Goal: Information Seeking & Learning: Learn about a topic

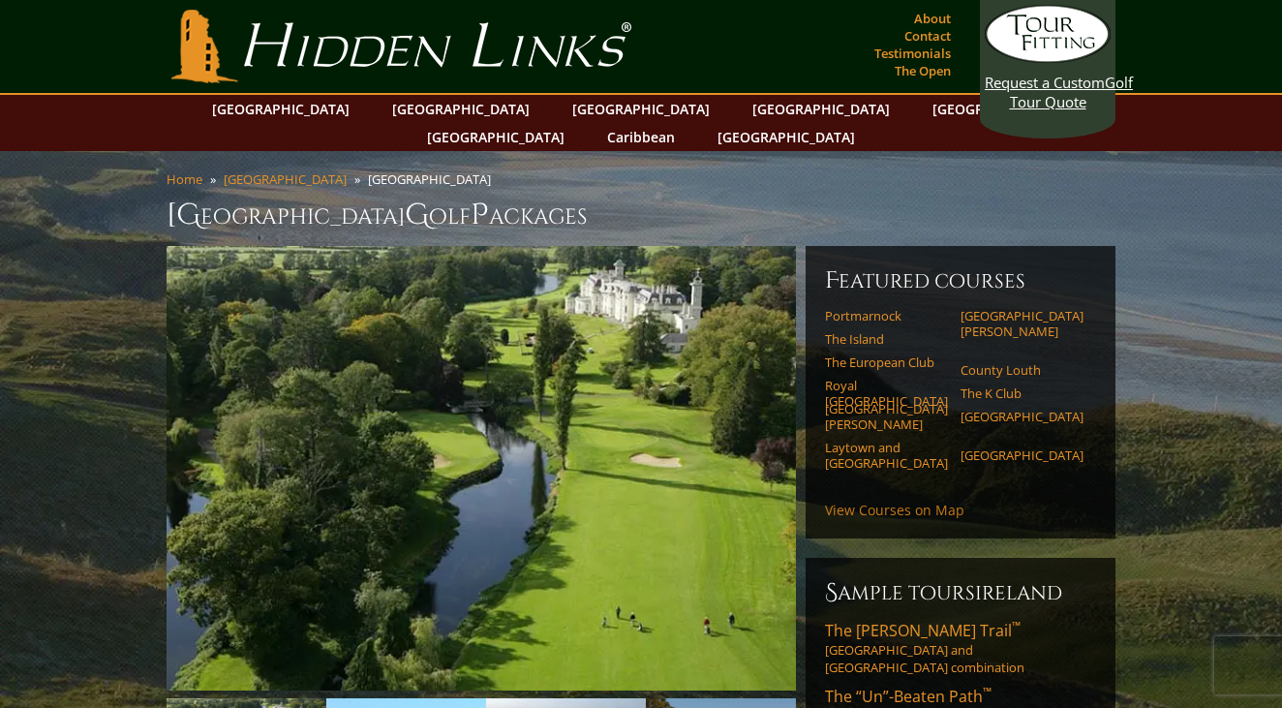
click at [905, 501] on link "View Courses on Map" at bounding box center [894, 510] width 139 height 18
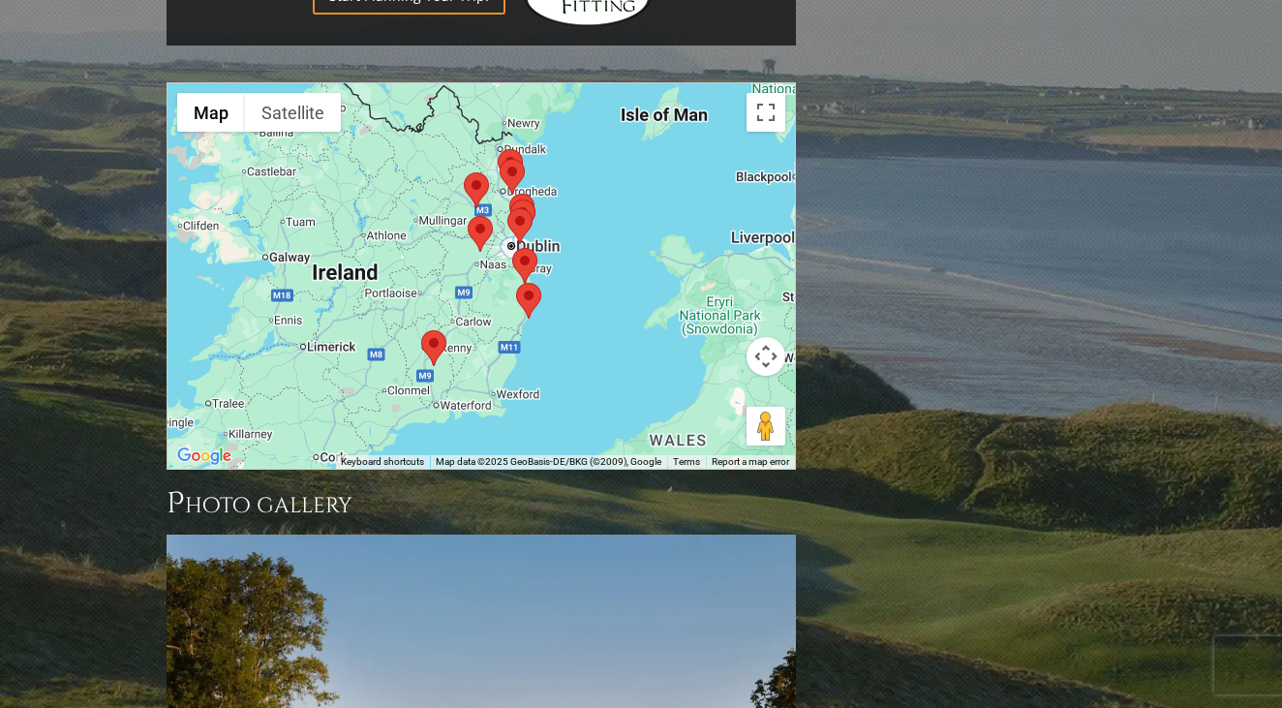
scroll to position [1554, 0]
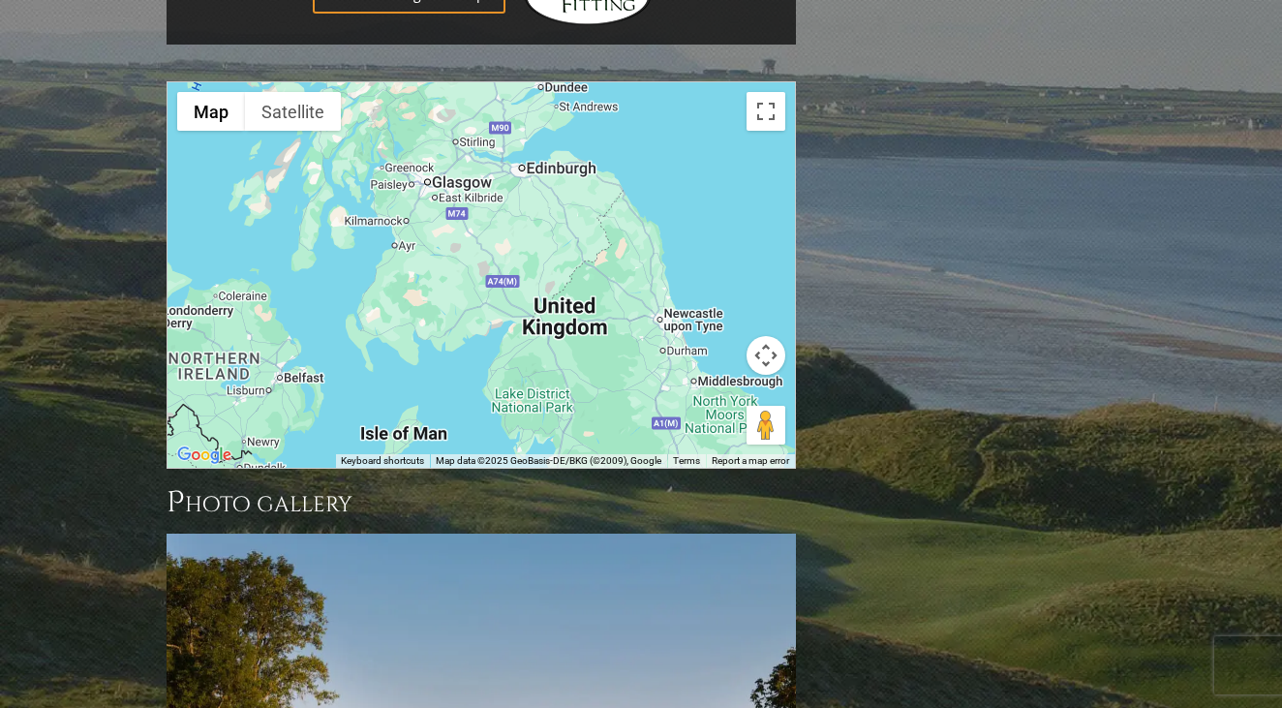
drag, startPoint x: 676, startPoint y: 131, endPoint x: 414, endPoint y: 453, distance: 415.8
click at [424, 245] on div at bounding box center [482, 274] width 628 height 385
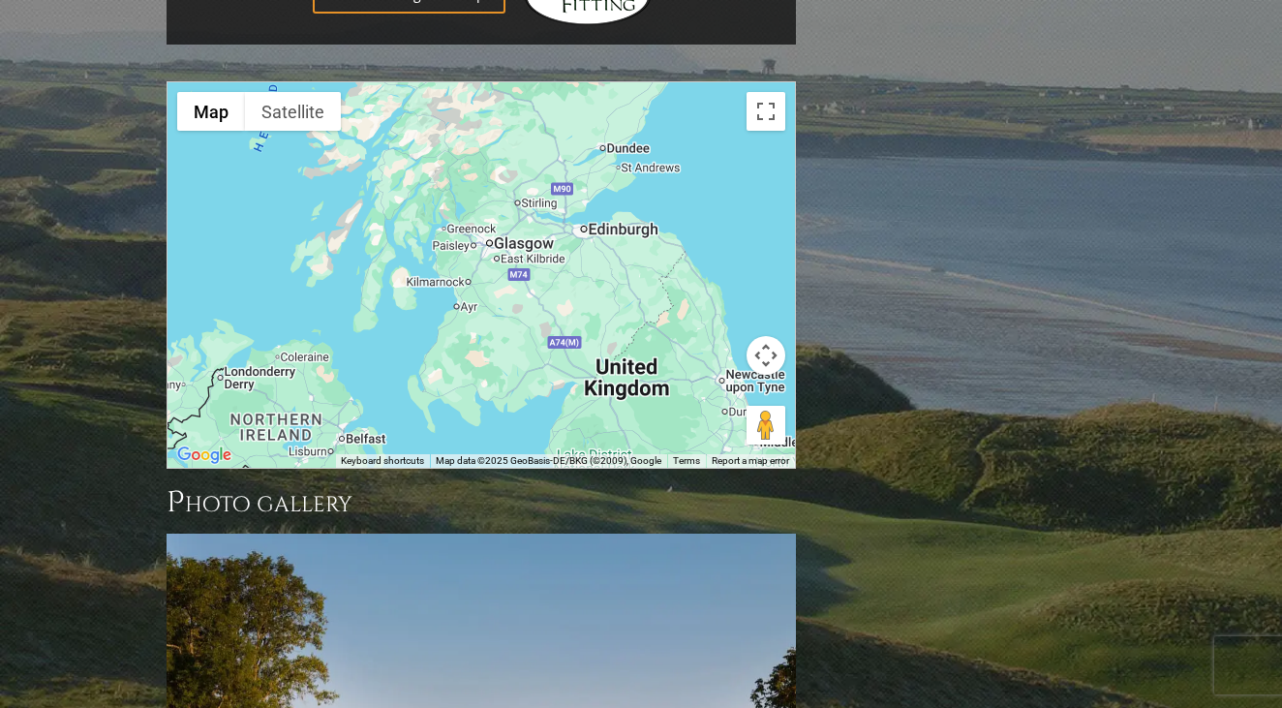
drag, startPoint x: 424, startPoint y: 245, endPoint x: 488, endPoint y: 277, distance: 71.5
click at [488, 281] on div at bounding box center [482, 274] width 628 height 385
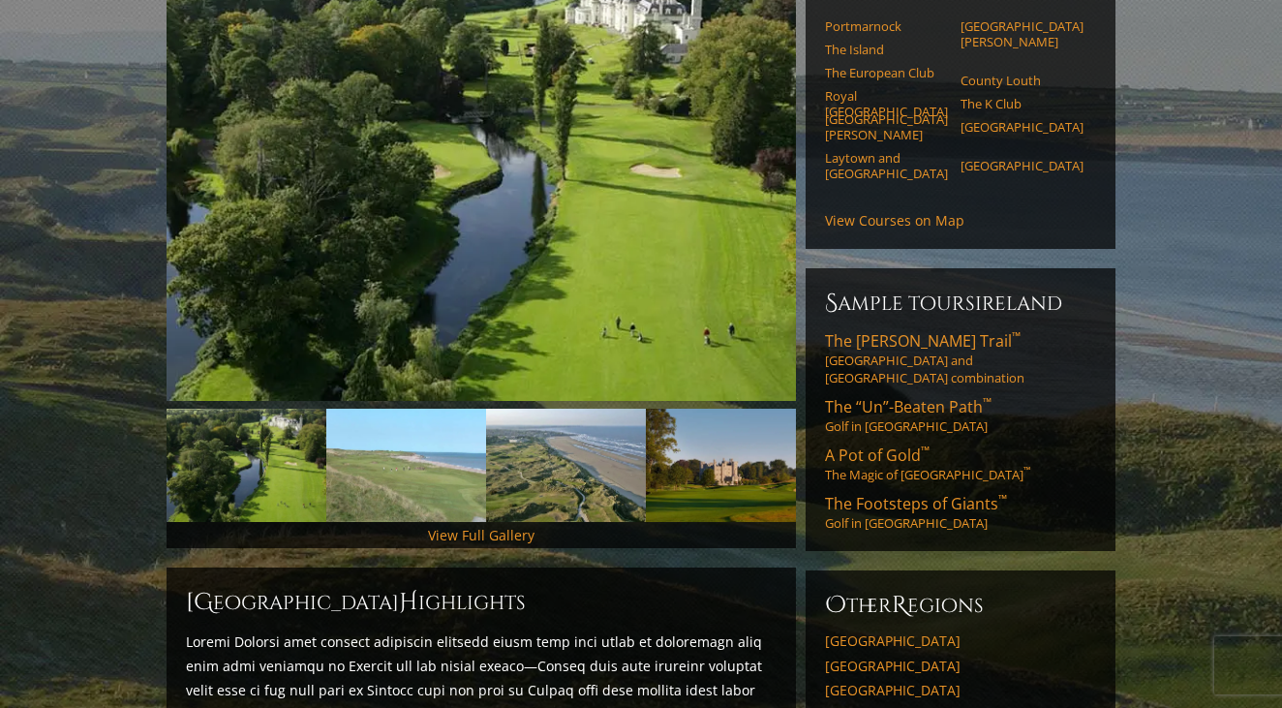
scroll to position [258, 0]
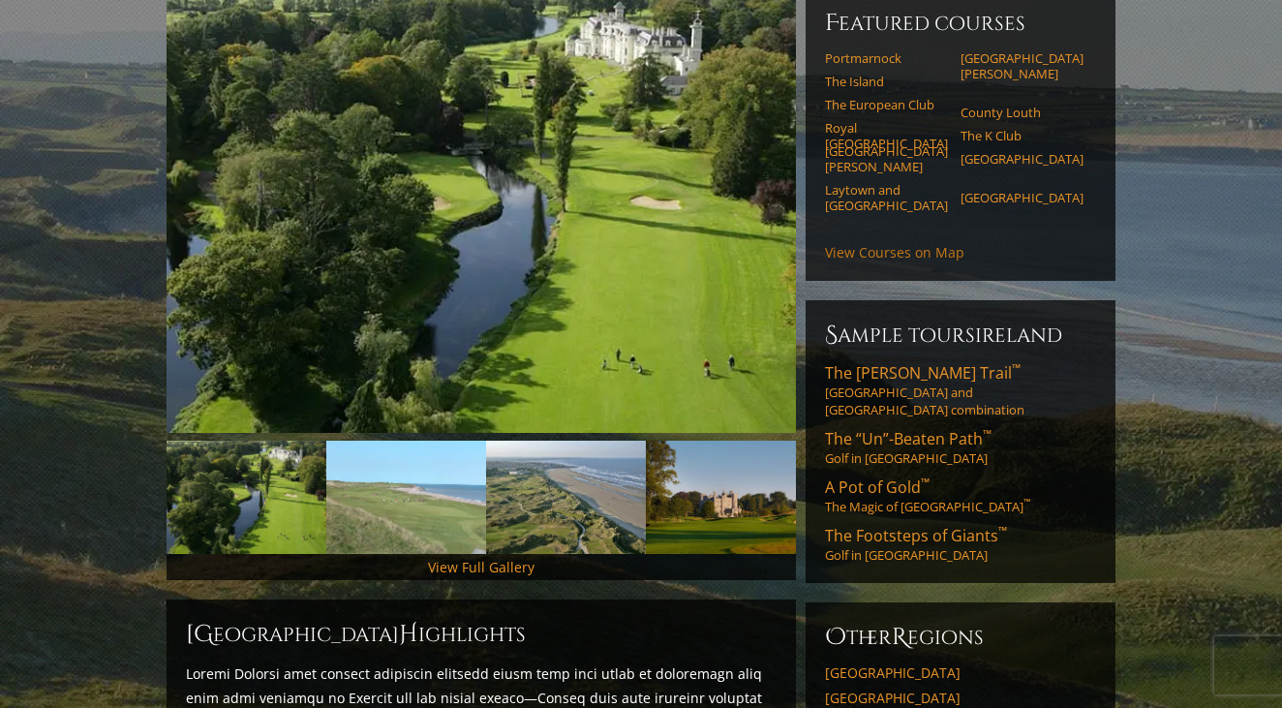
click at [869, 243] on link "View Courses on Map" at bounding box center [894, 252] width 139 height 18
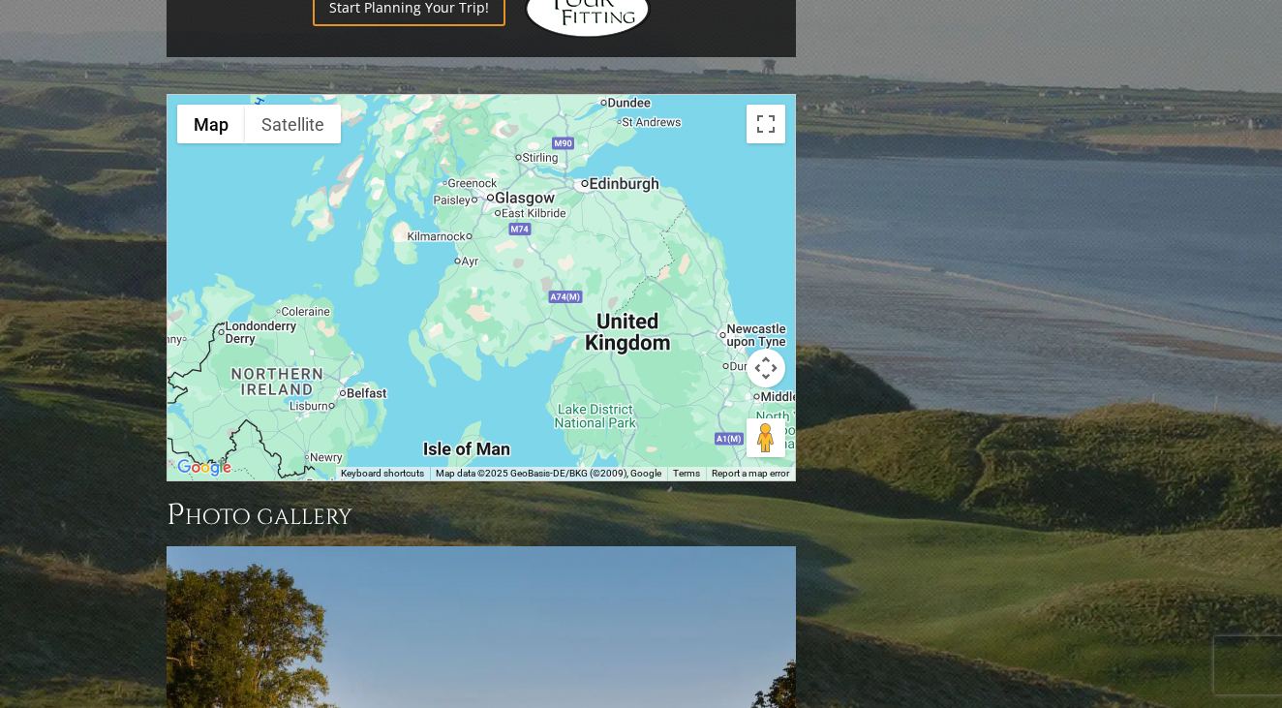
scroll to position [1554, 0]
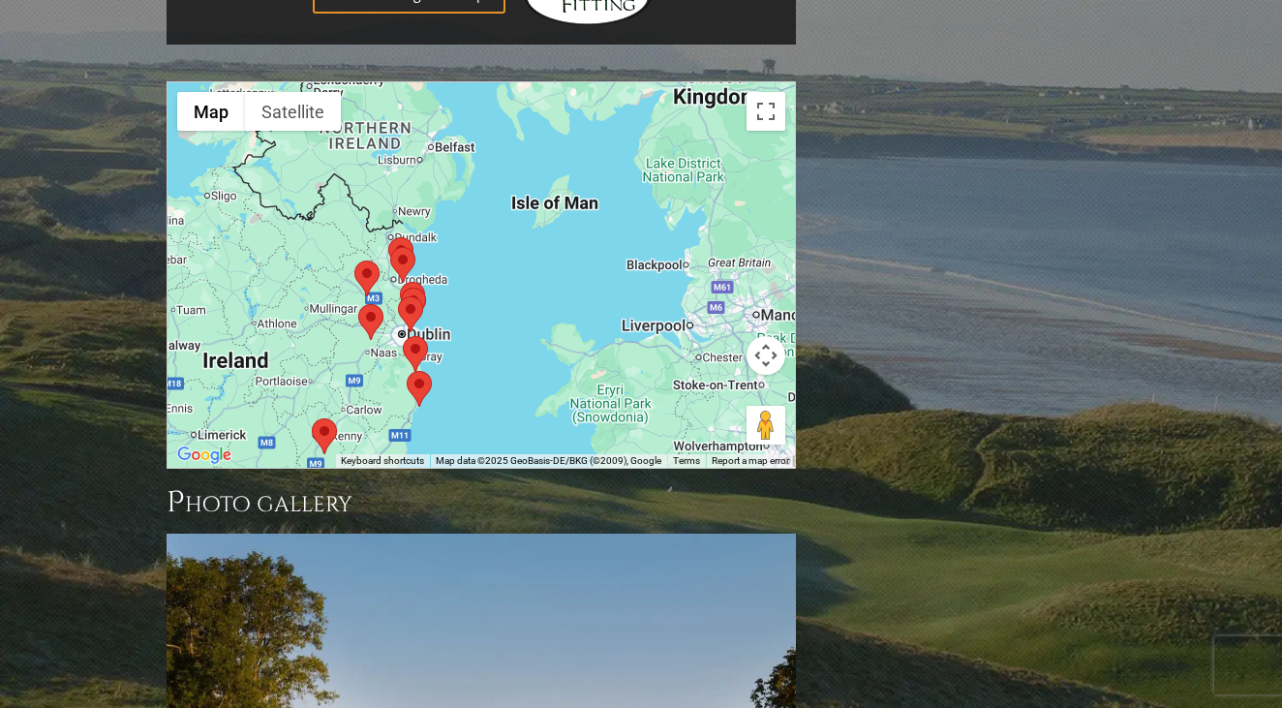
drag, startPoint x: 485, startPoint y: 323, endPoint x: 574, endPoint y: 86, distance: 252.6
click at [574, 86] on div at bounding box center [482, 274] width 628 height 385
click at [312, 418] on area at bounding box center [312, 418] width 0 height 0
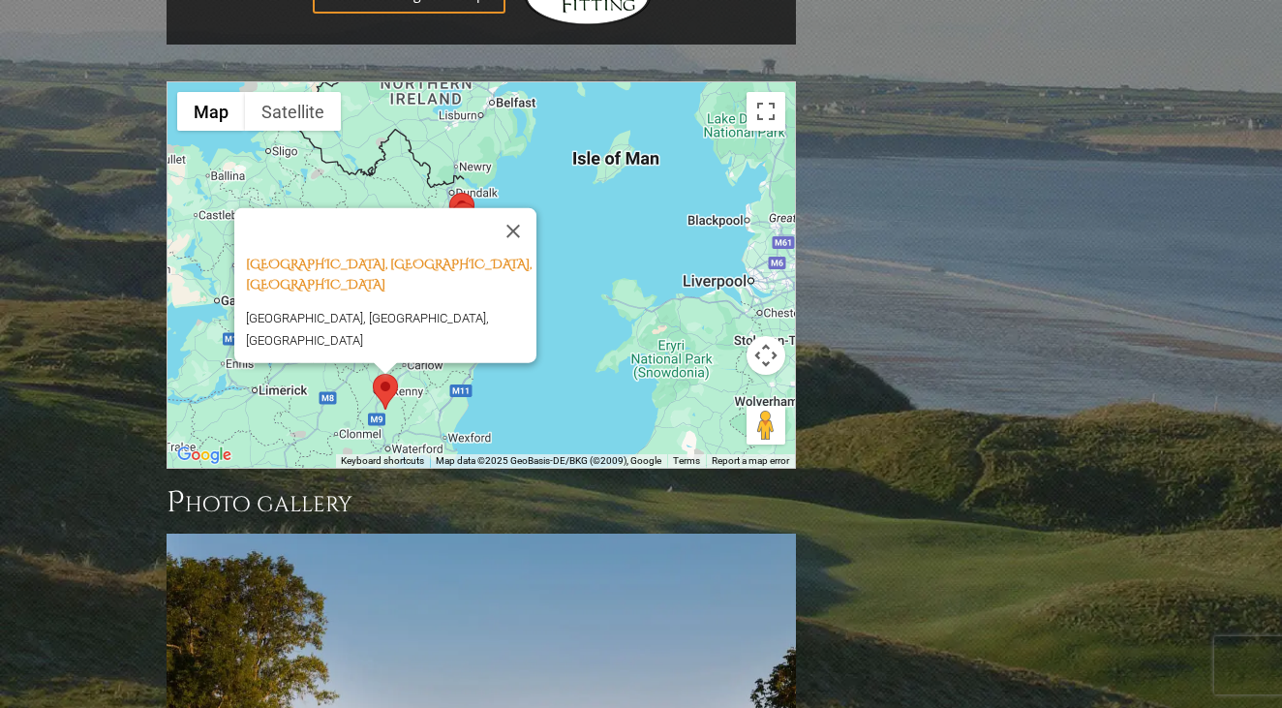
click at [511, 333] on div "[GEOGRAPHIC_DATA], [GEOGRAPHIC_DATA], [GEOGRAPHIC_DATA] [GEOGRAPHIC_DATA], [GEO…" at bounding box center [482, 274] width 628 height 385
click at [519, 208] on button "Close" at bounding box center [513, 231] width 46 height 46
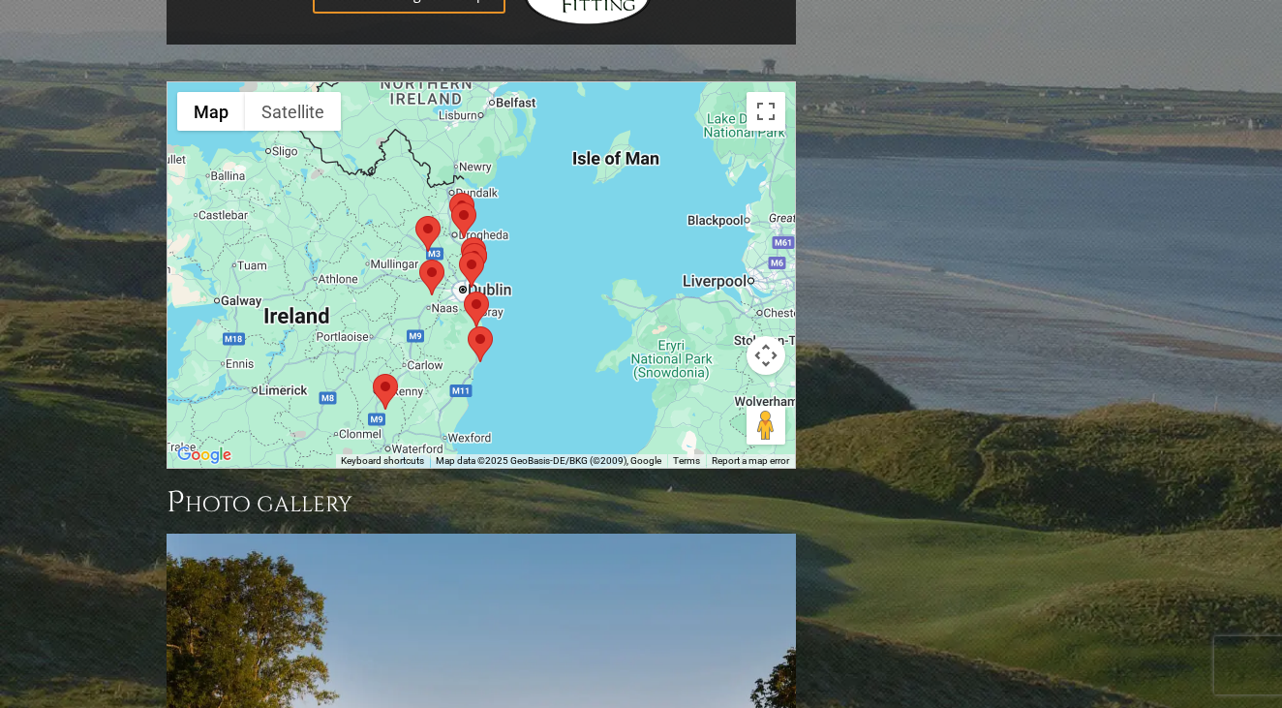
click at [468, 326] on area at bounding box center [468, 326] width 0 height 0
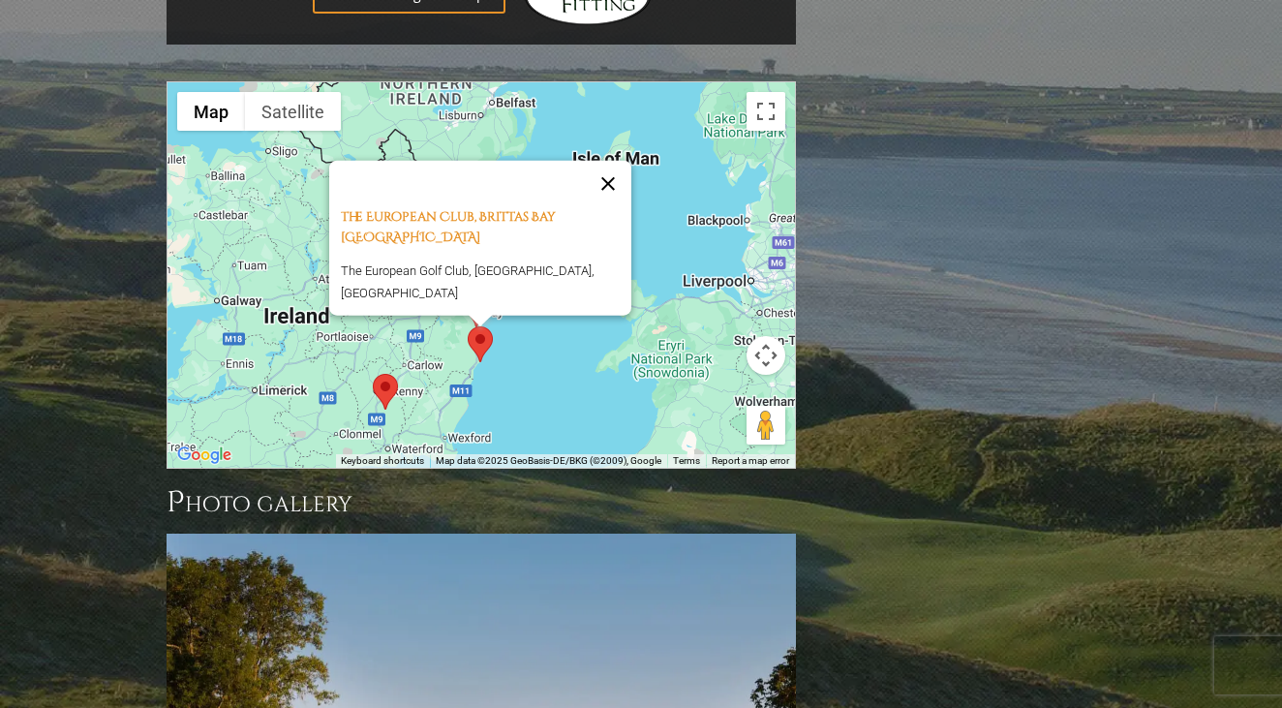
click at [612, 161] on button "Close" at bounding box center [608, 184] width 46 height 46
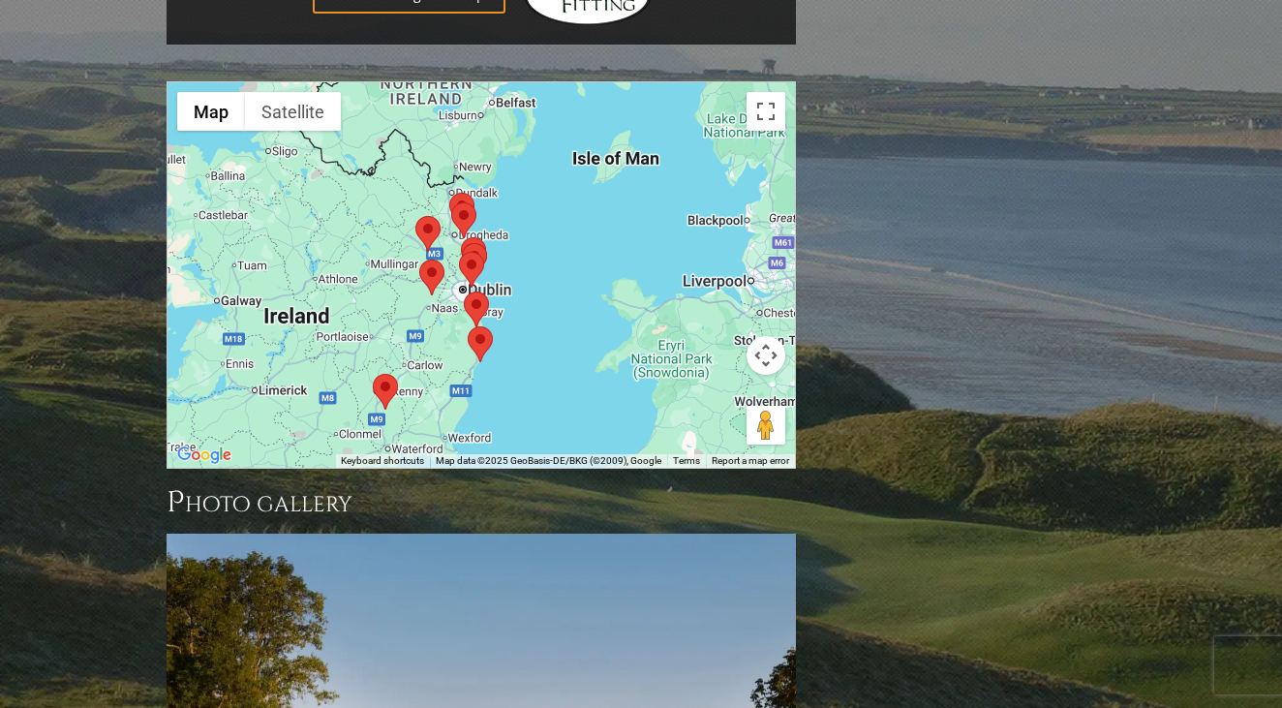
click at [464, 292] on area at bounding box center [464, 292] width 0 height 0
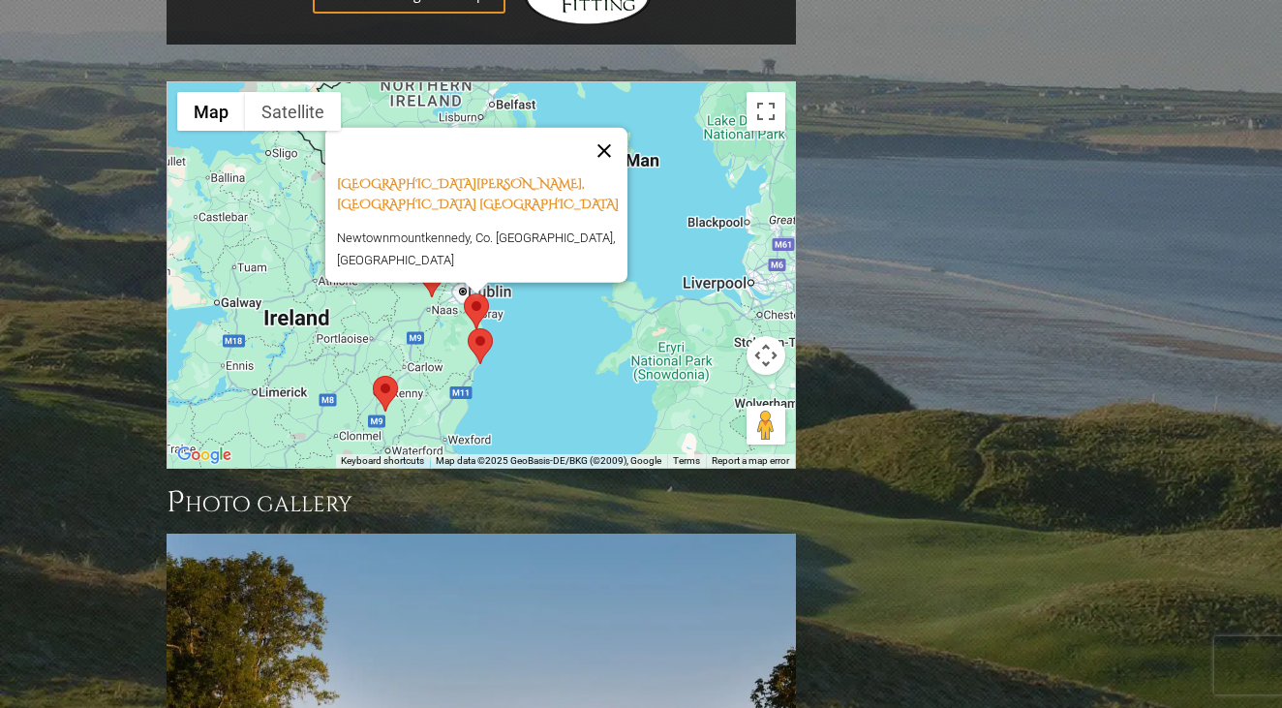
click at [614, 128] on button "Close" at bounding box center [604, 151] width 46 height 46
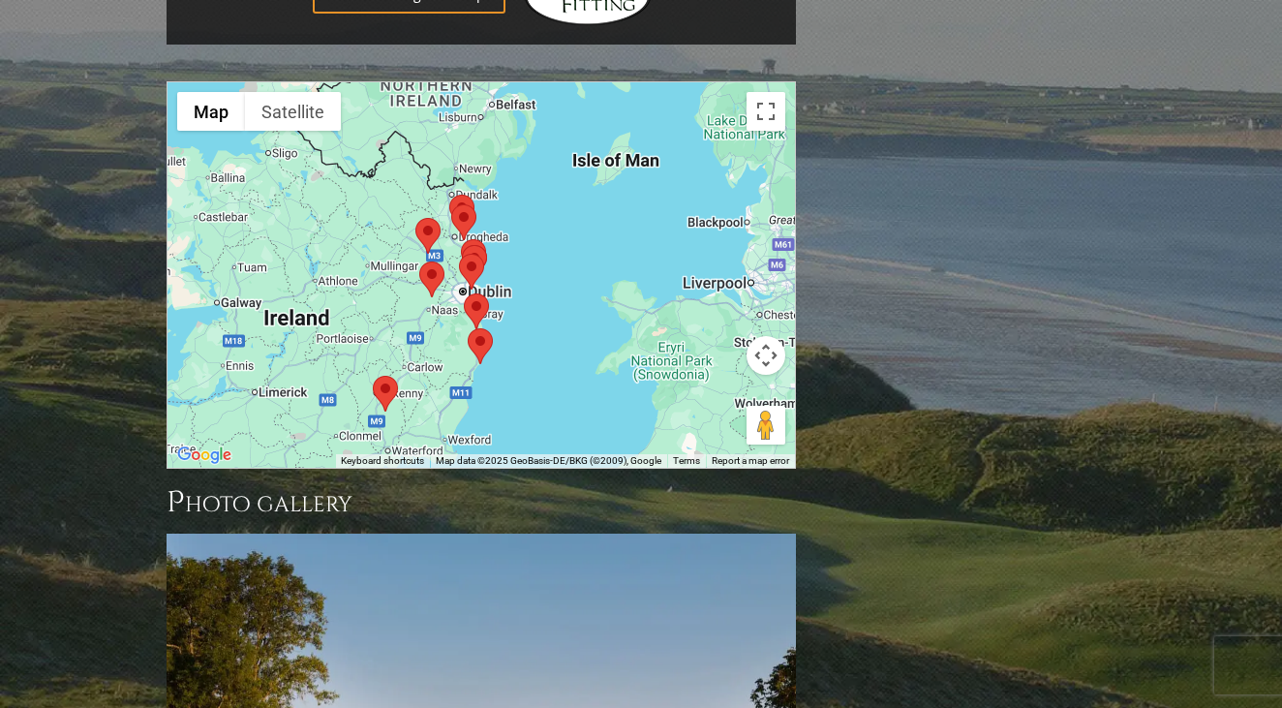
click at [459, 254] on area at bounding box center [459, 254] width 0 height 0
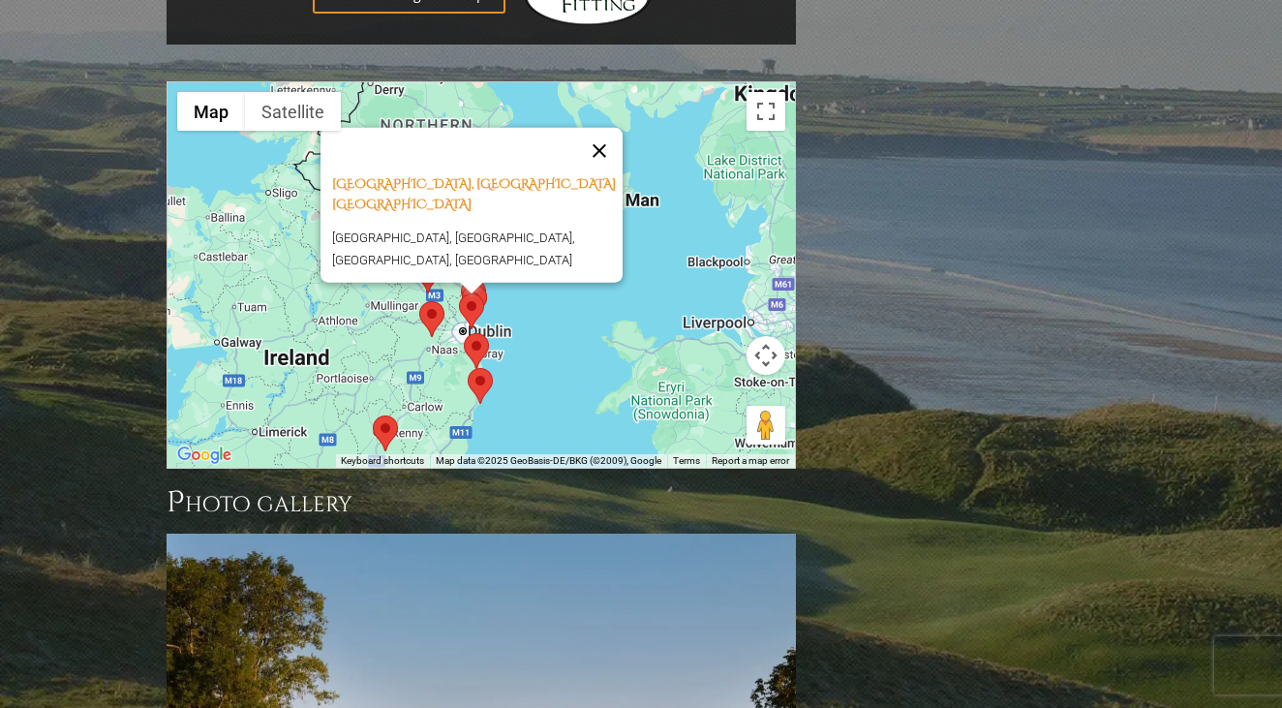
click at [607, 128] on button "Close" at bounding box center [599, 151] width 46 height 46
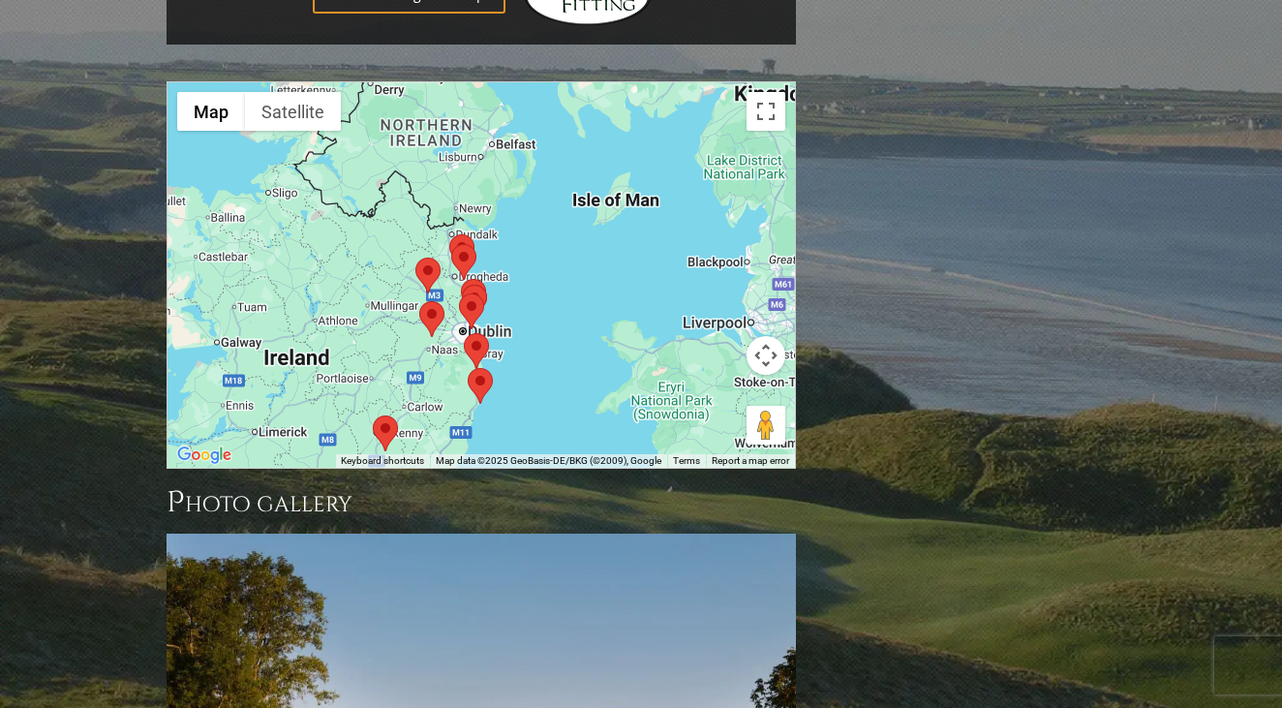
click at [419, 301] on area at bounding box center [419, 301] width 0 height 0
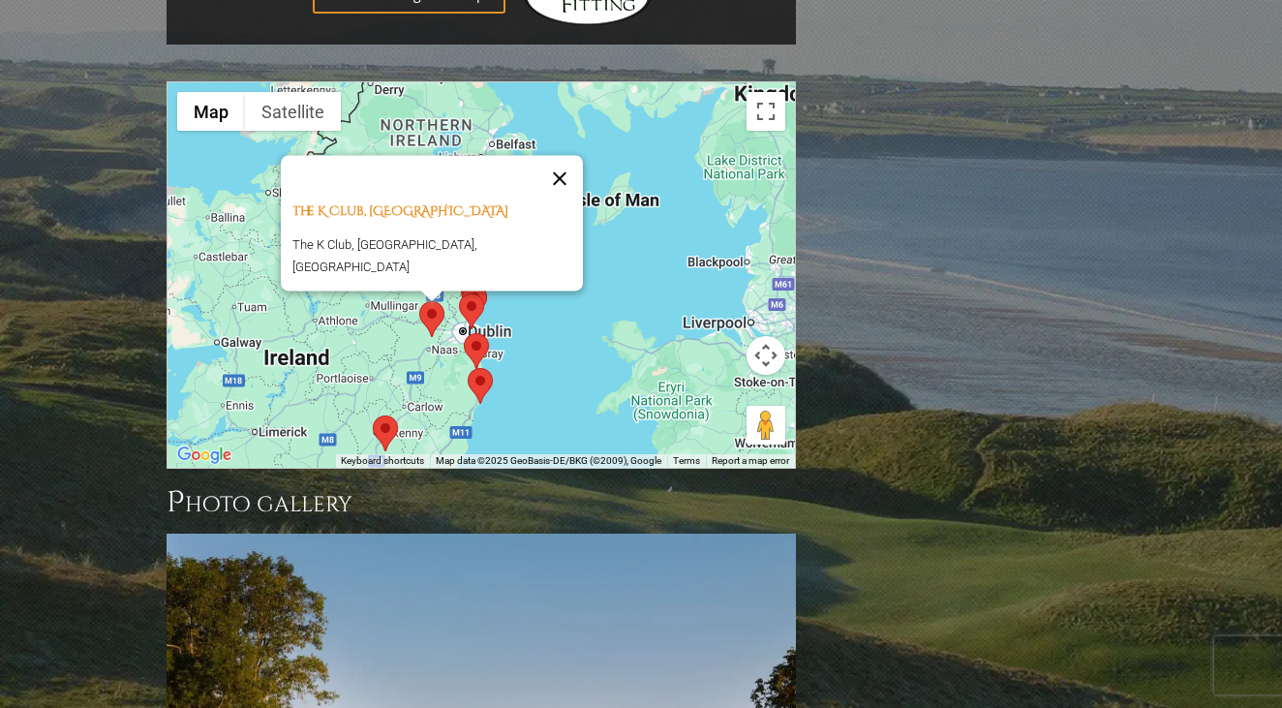
click at [537, 156] on button "Close" at bounding box center [560, 179] width 46 height 46
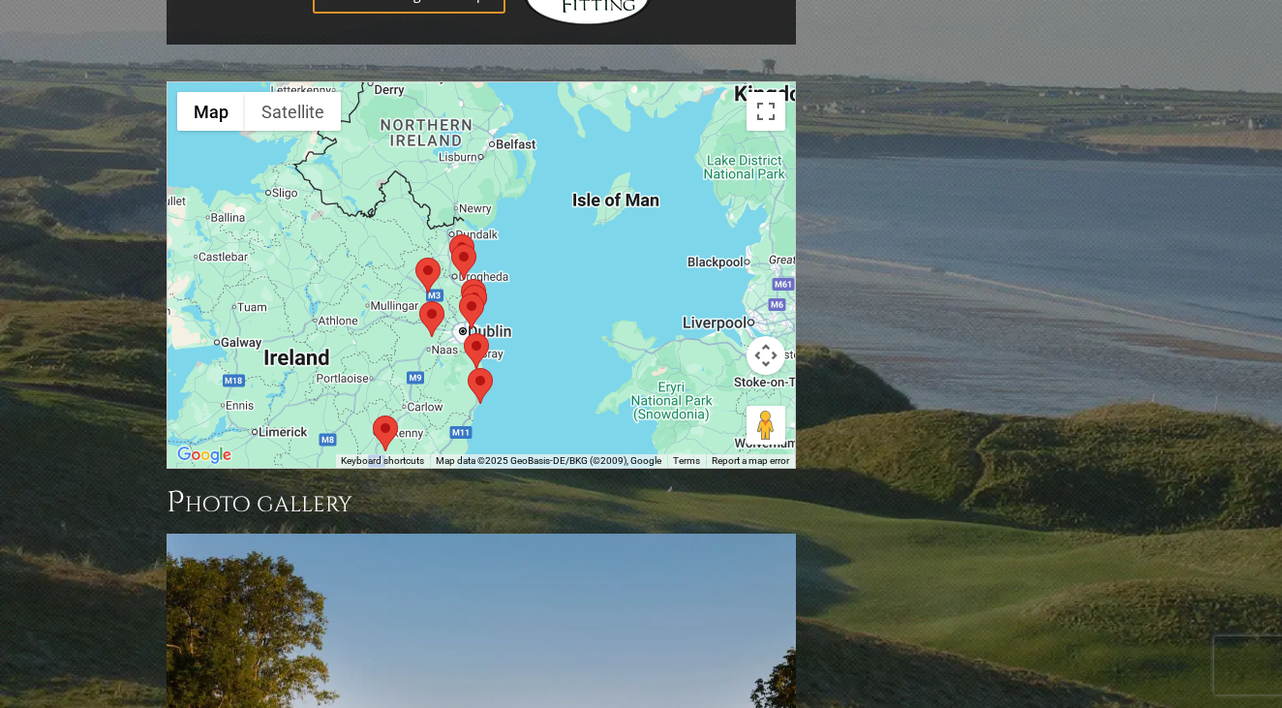
click at [415, 258] on area at bounding box center [415, 258] width 0 height 0
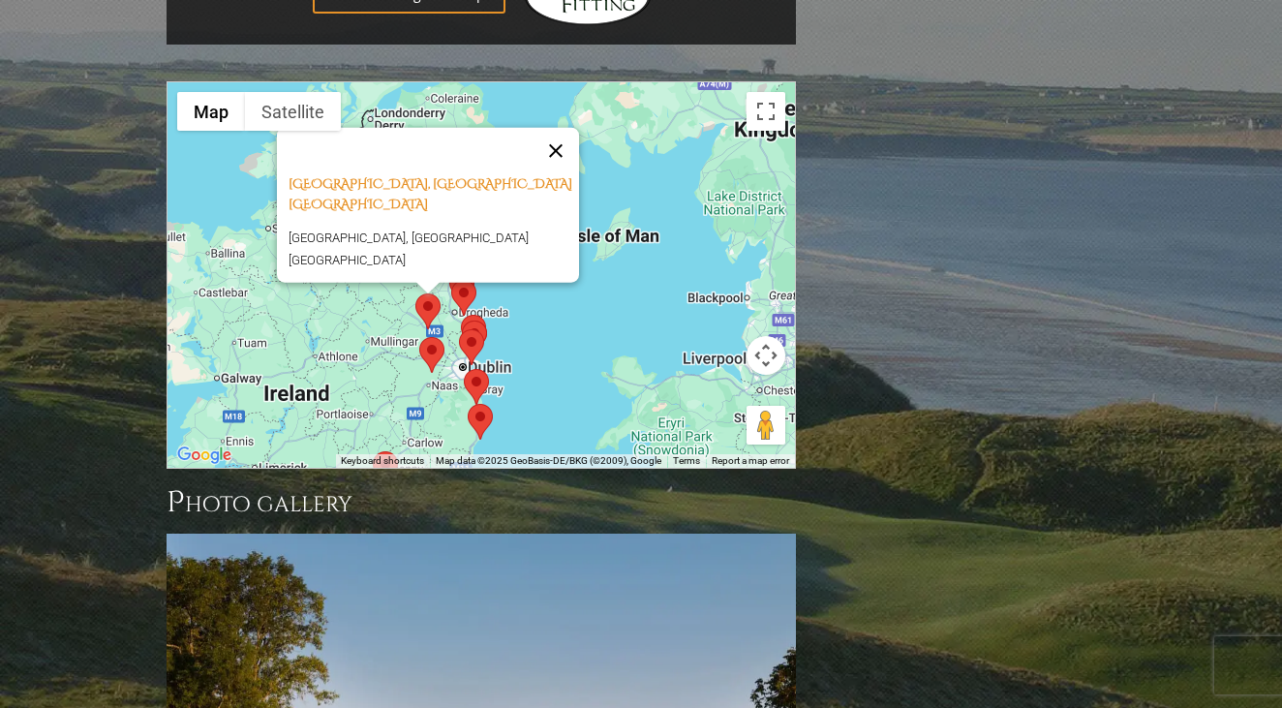
click at [565, 128] on button "Close" at bounding box center [556, 151] width 46 height 46
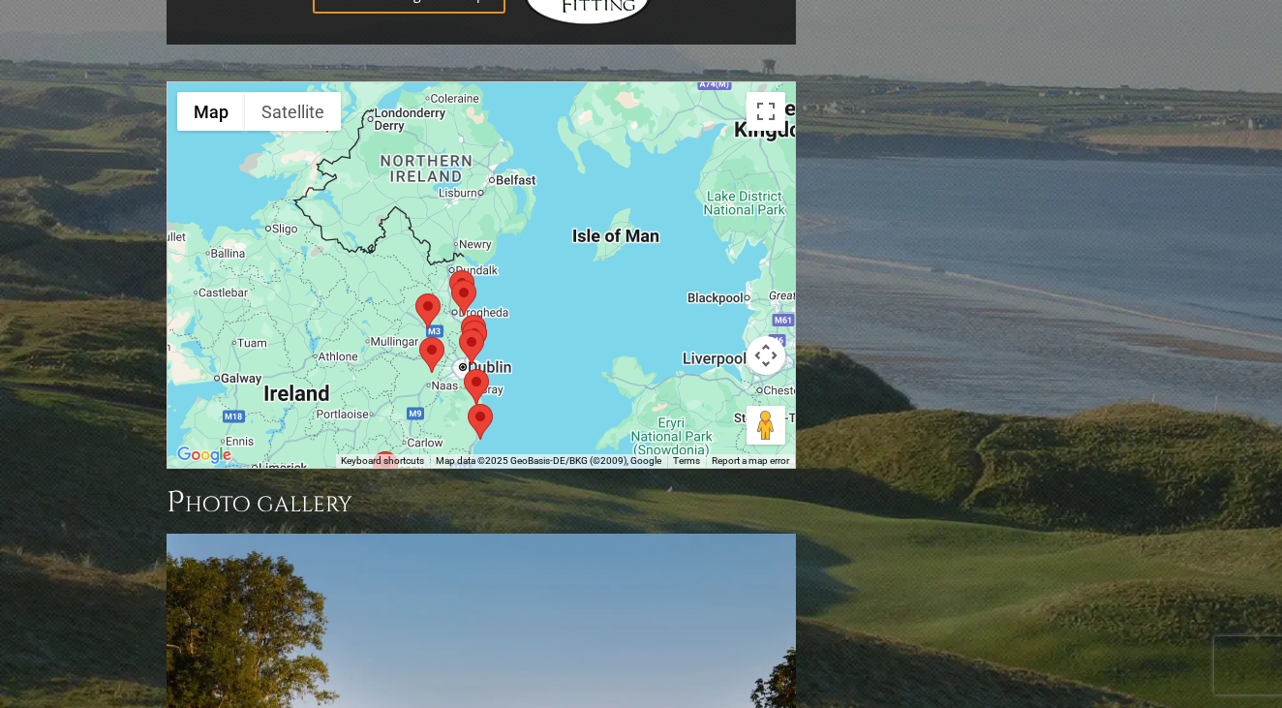
click at [451, 280] on area at bounding box center [451, 280] width 0 height 0
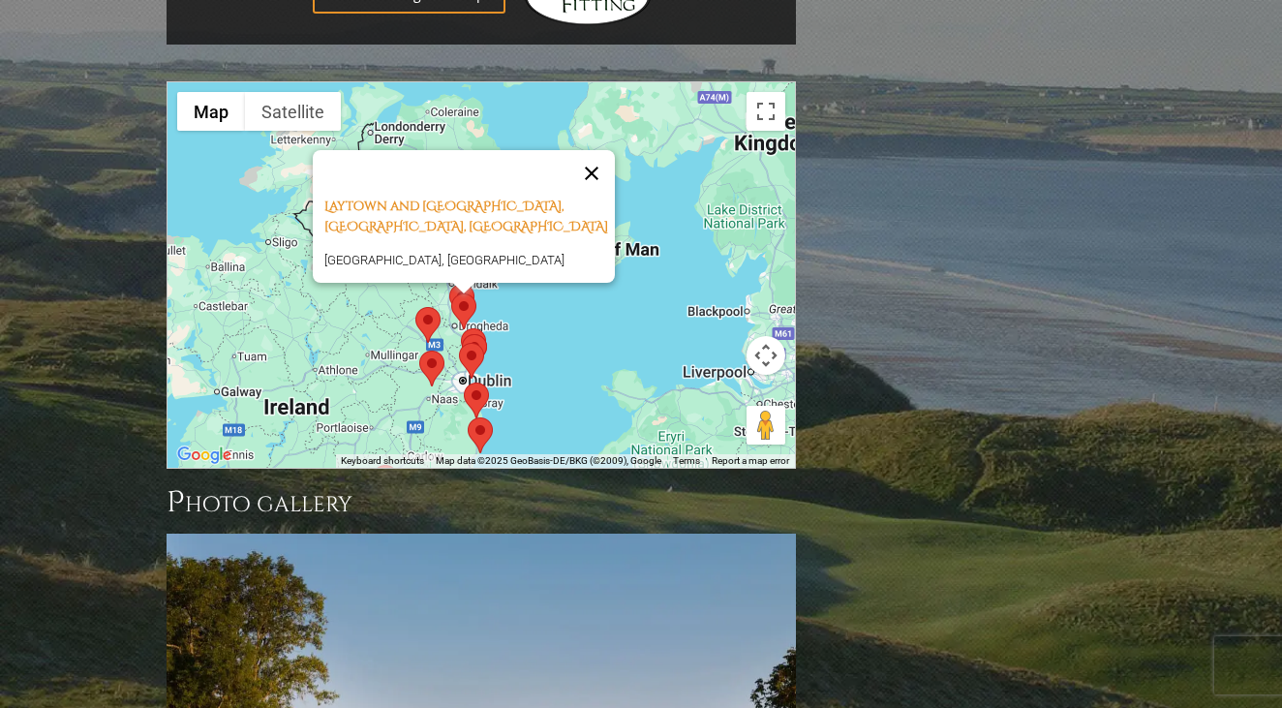
click at [599, 150] on button "Close" at bounding box center [592, 173] width 46 height 46
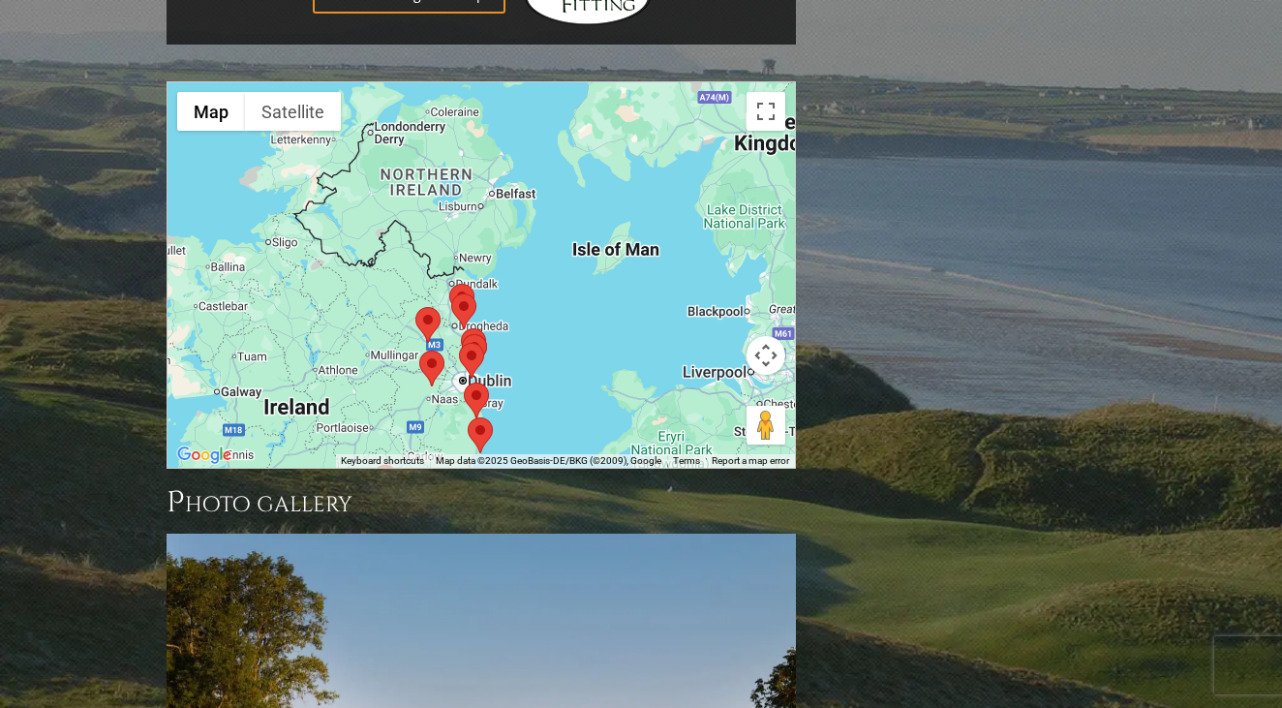
click at [449, 284] on area at bounding box center [449, 284] width 0 height 0
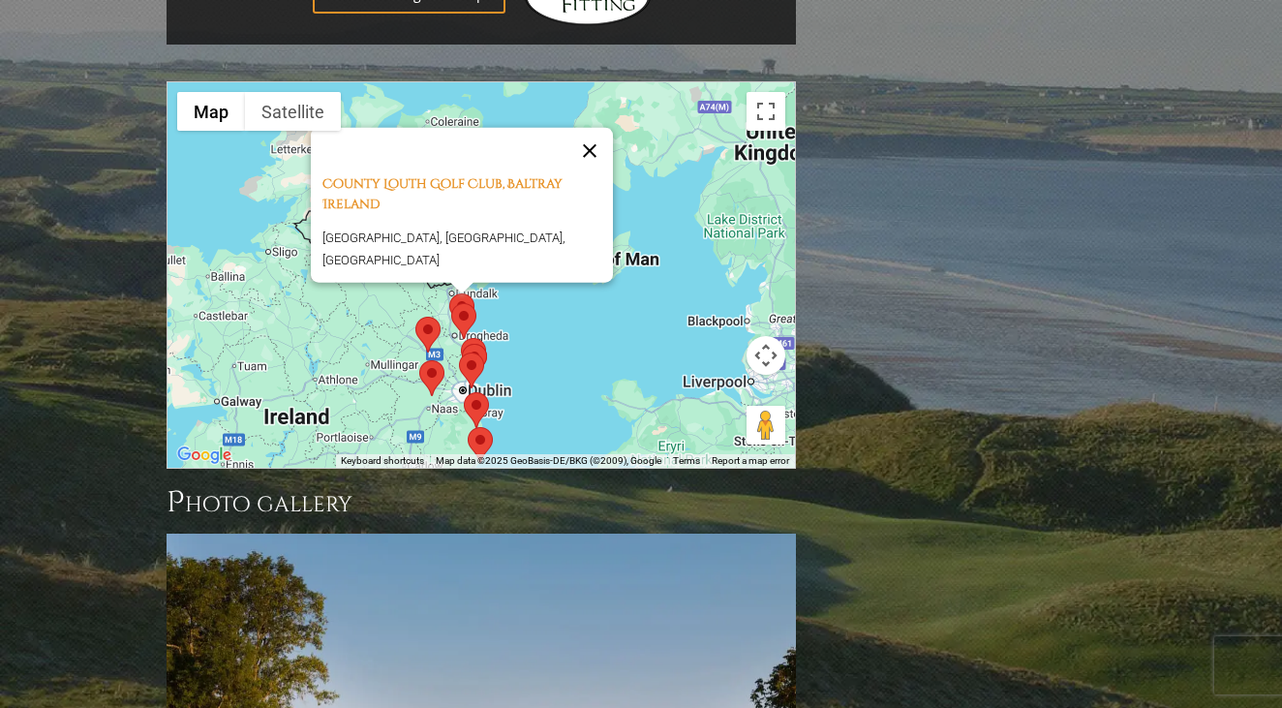
click at [597, 128] on button "Close" at bounding box center [590, 151] width 46 height 46
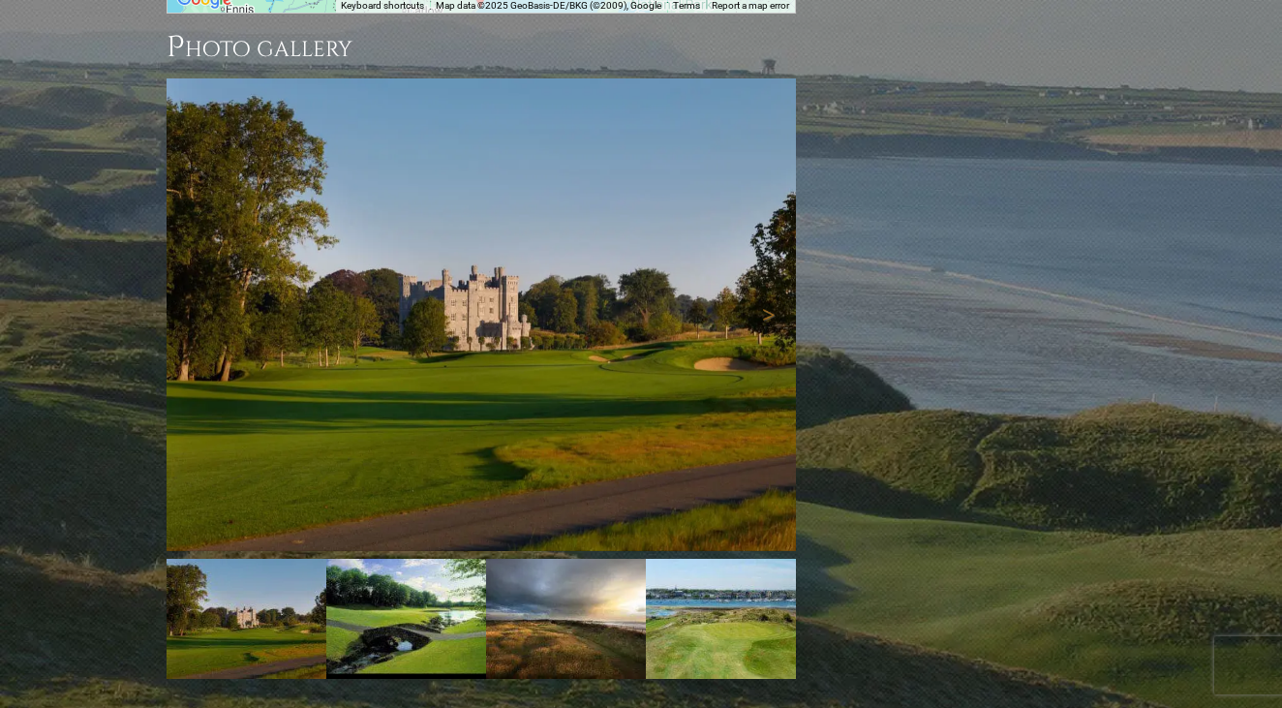
scroll to position [2051, 0]
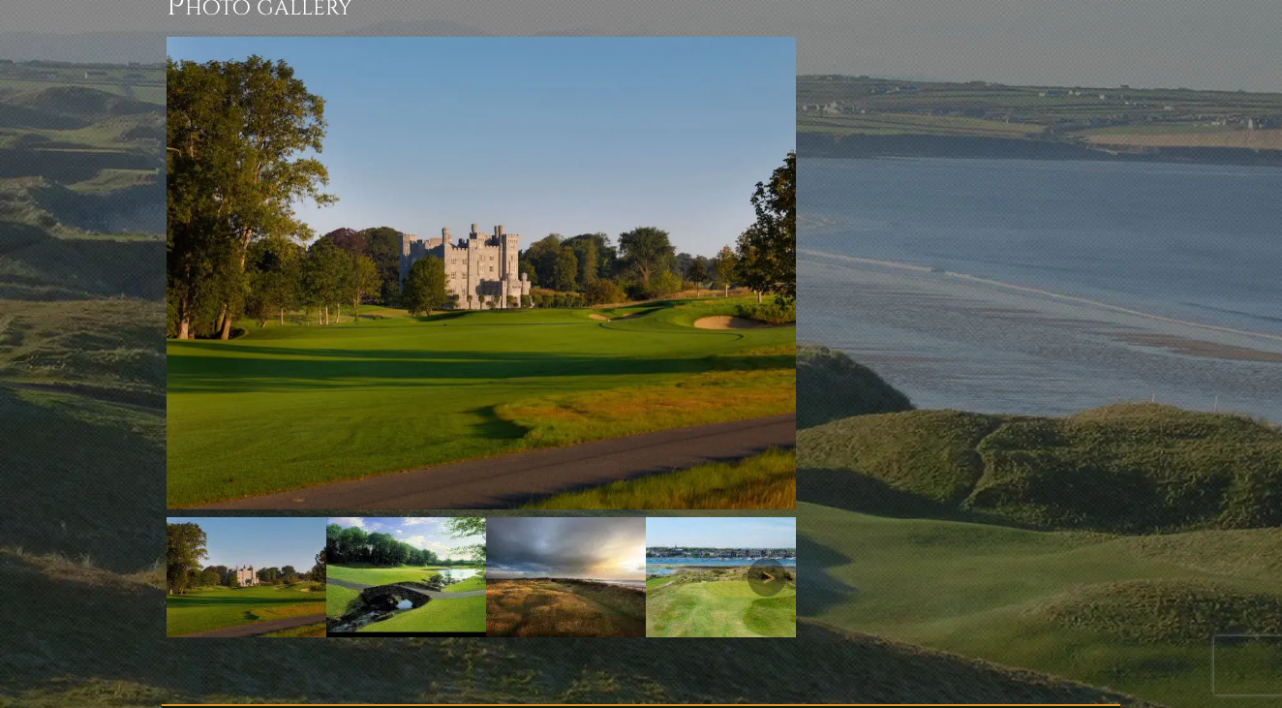
click at [409, 517] on img at bounding box center [406, 577] width 160 height 120
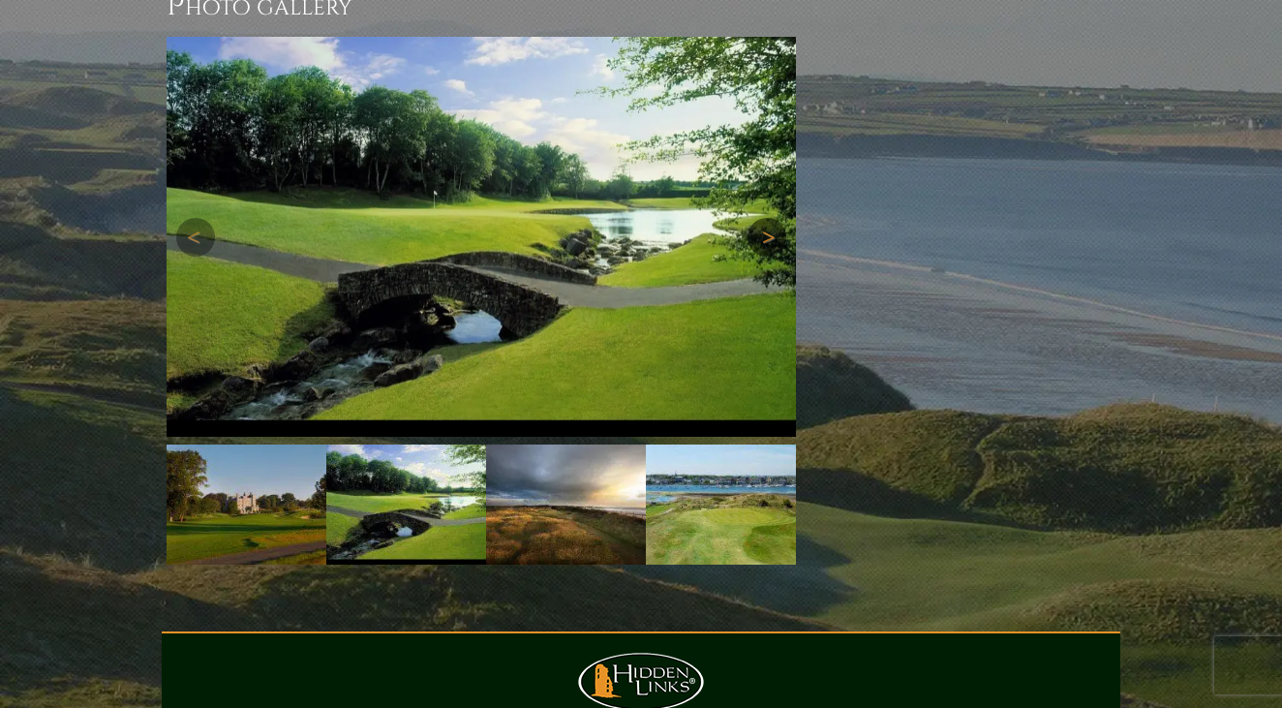
click at [755, 218] on link "Next" at bounding box center [767, 237] width 39 height 39
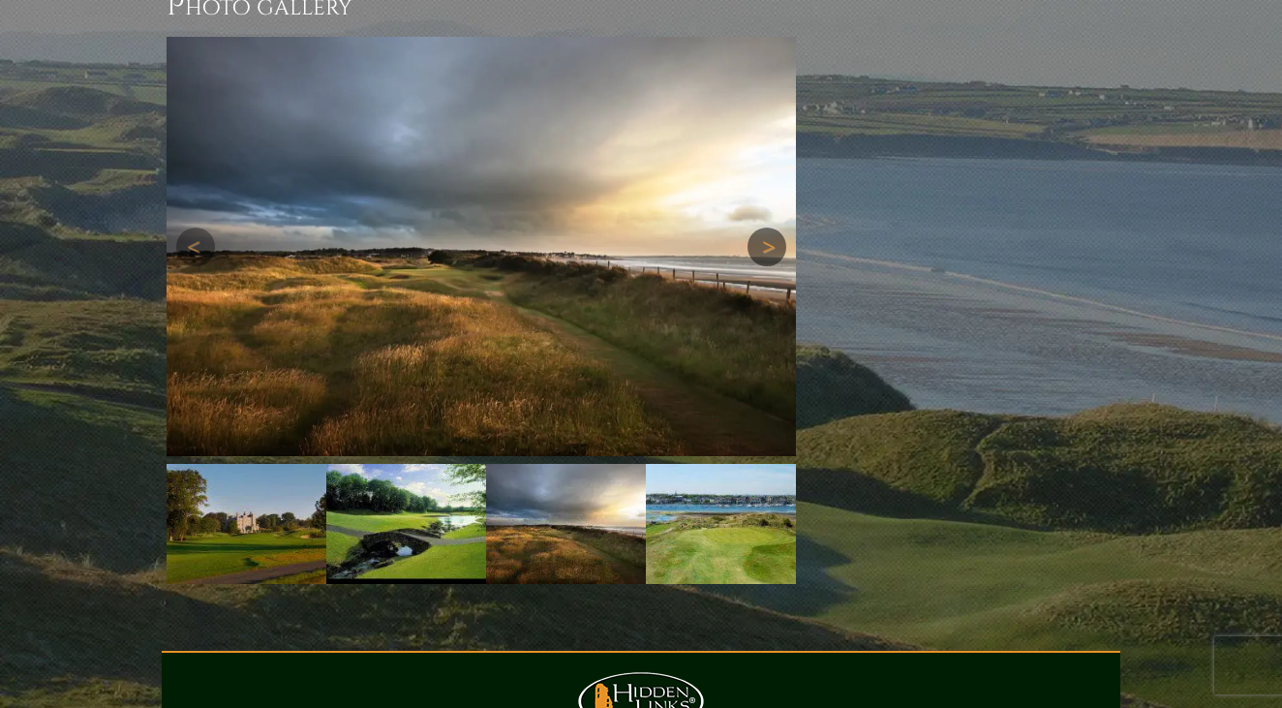
click at [755, 228] on link "Next" at bounding box center [767, 247] width 39 height 39
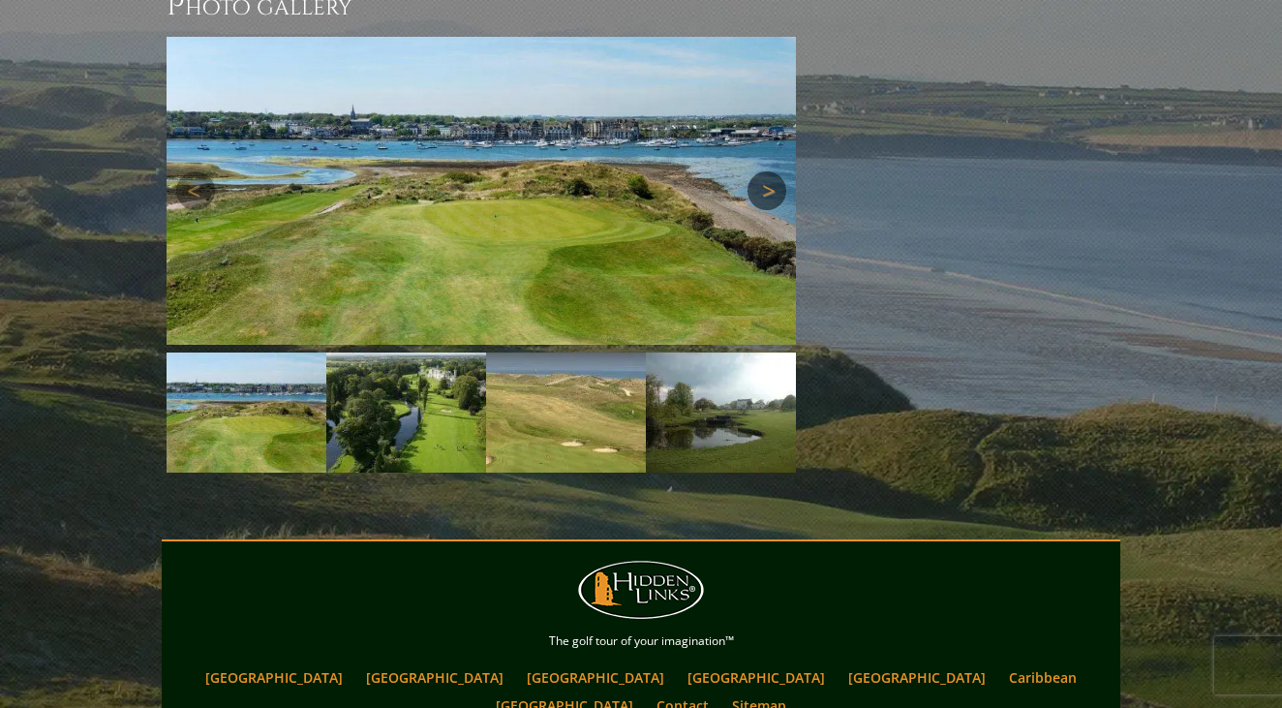
click at [765, 171] on link "Next" at bounding box center [767, 190] width 39 height 39
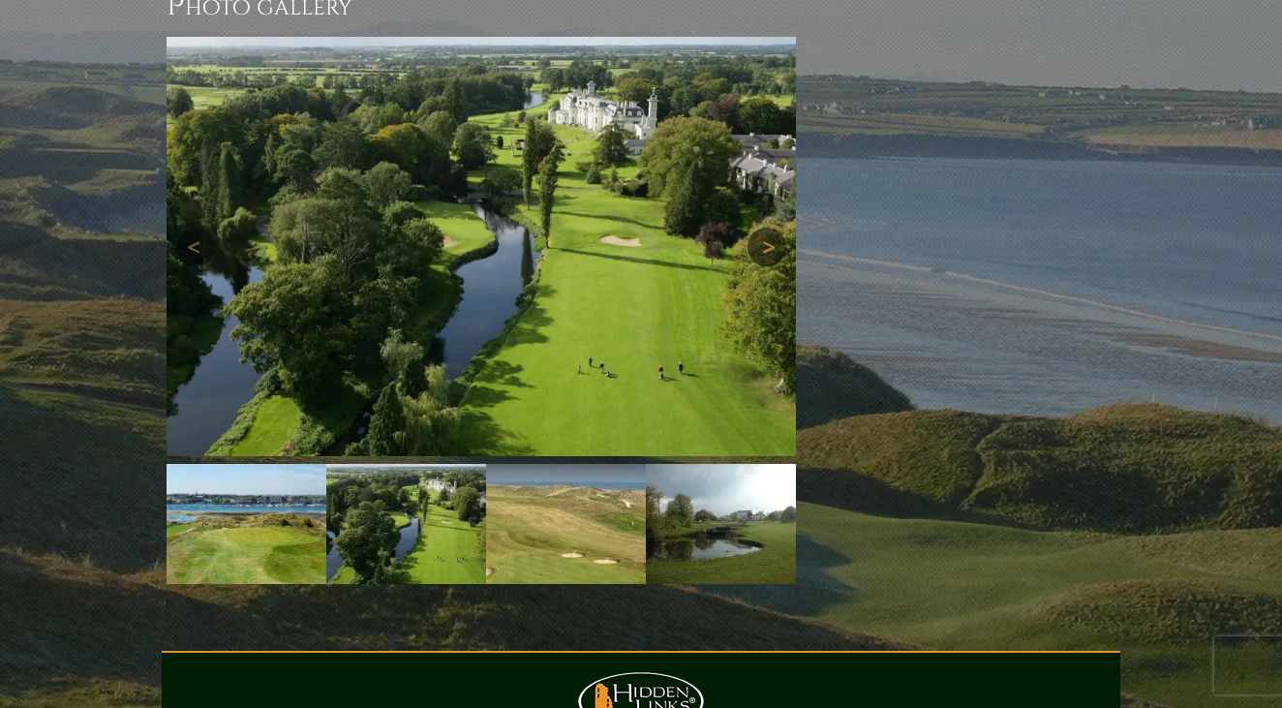
click at [764, 228] on link "Next" at bounding box center [767, 247] width 39 height 39
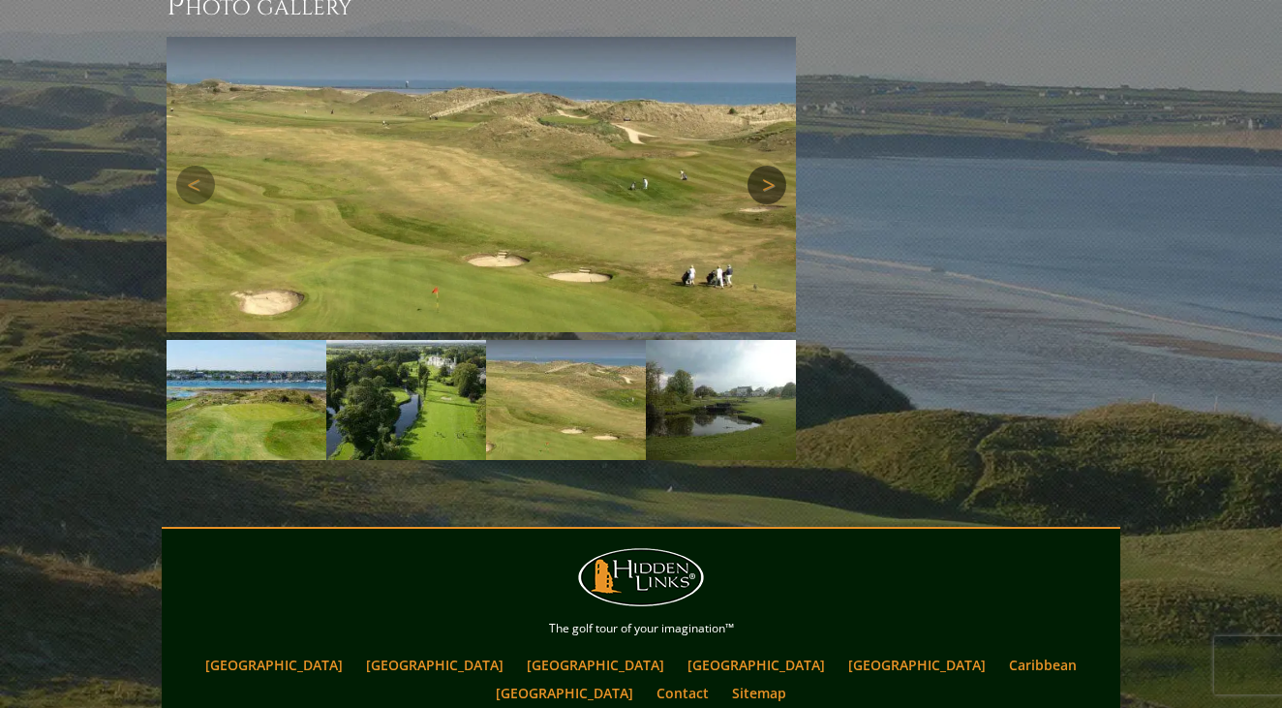
click at [766, 166] on link "Next" at bounding box center [767, 185] width 39 height 39
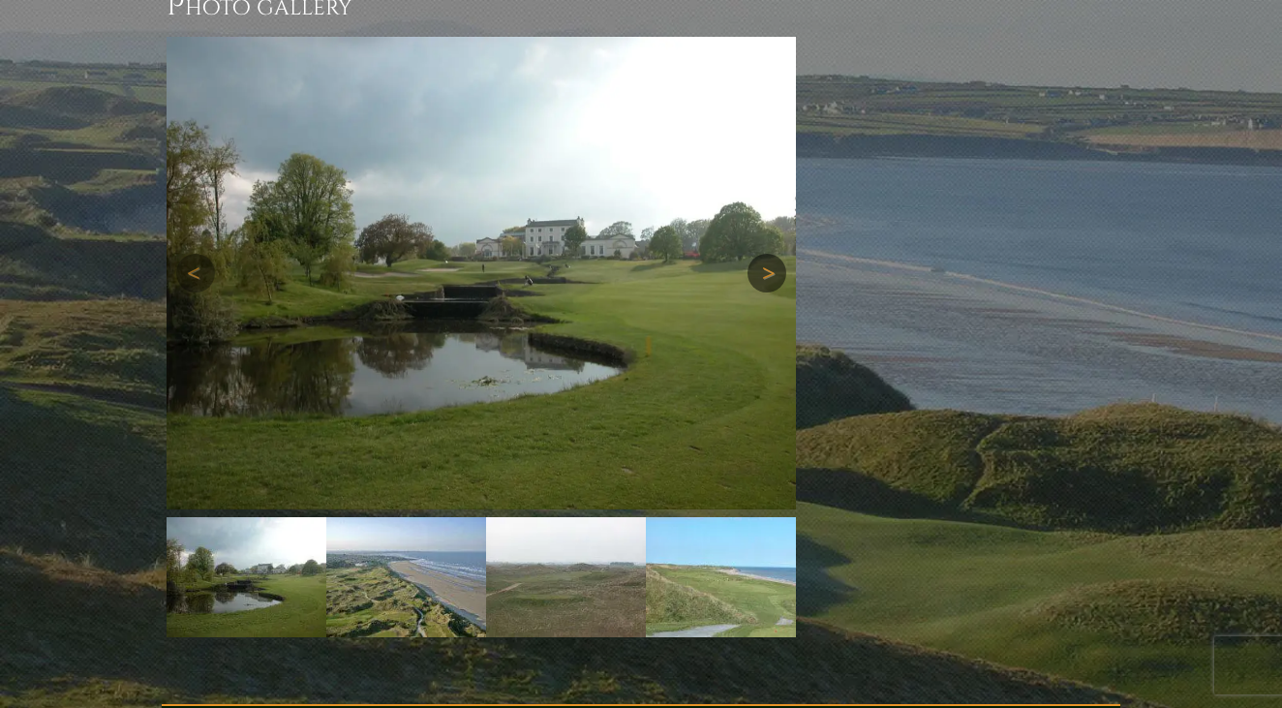
click at [766, 108] on img at bounding box center [482, 273] width 630 height 473
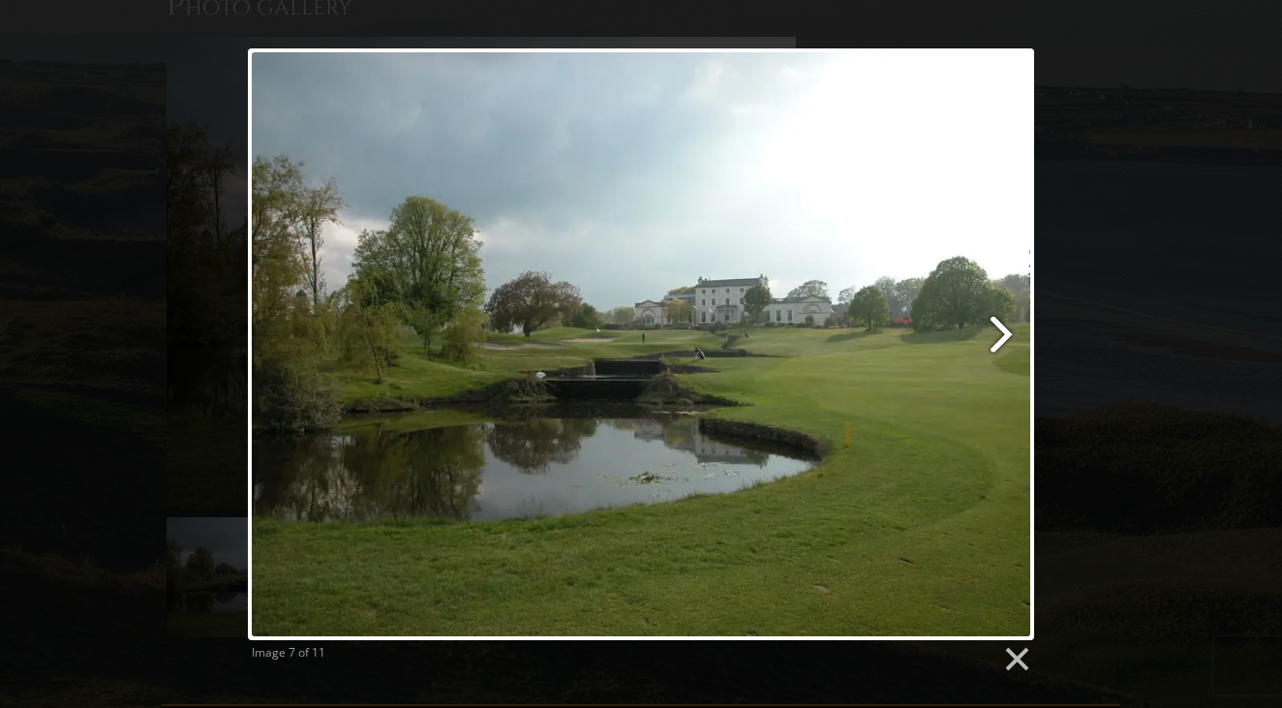
click at [1002, 331] on link at bounding box center [783, 344] width 504 height 592
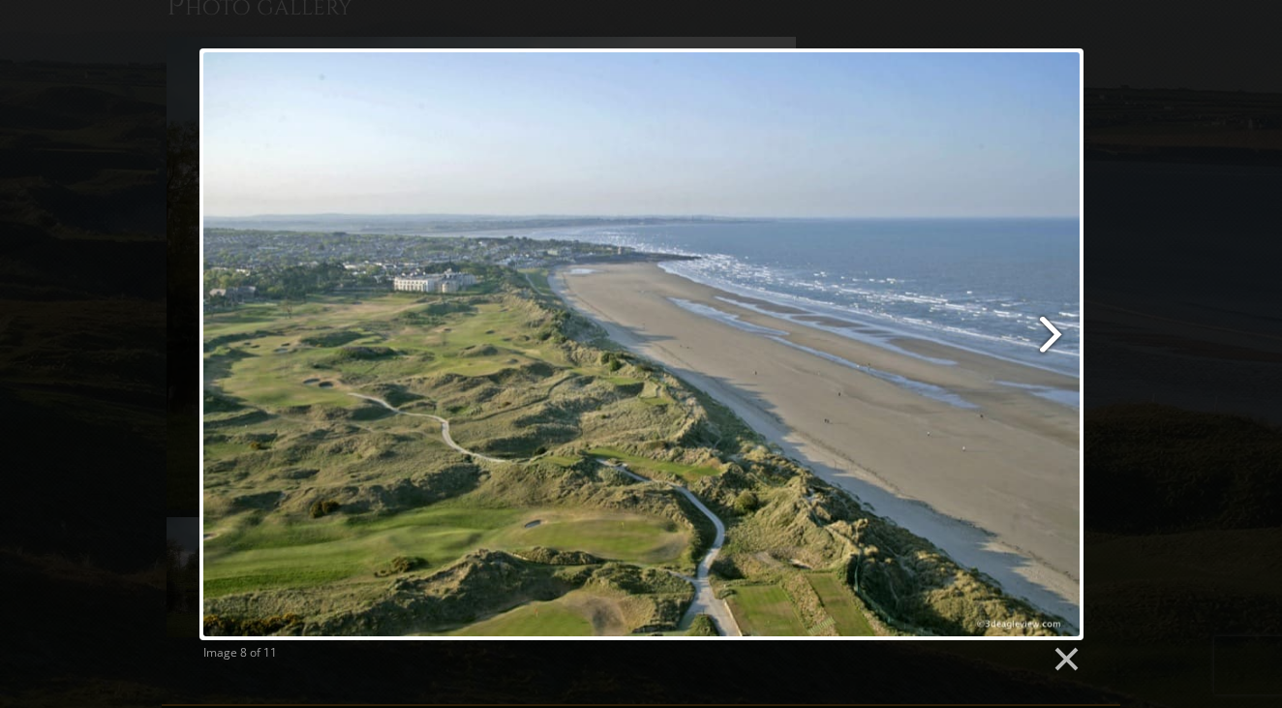
click at [1037, 328] on link at bounding box center [800, 344] width 566 height 592
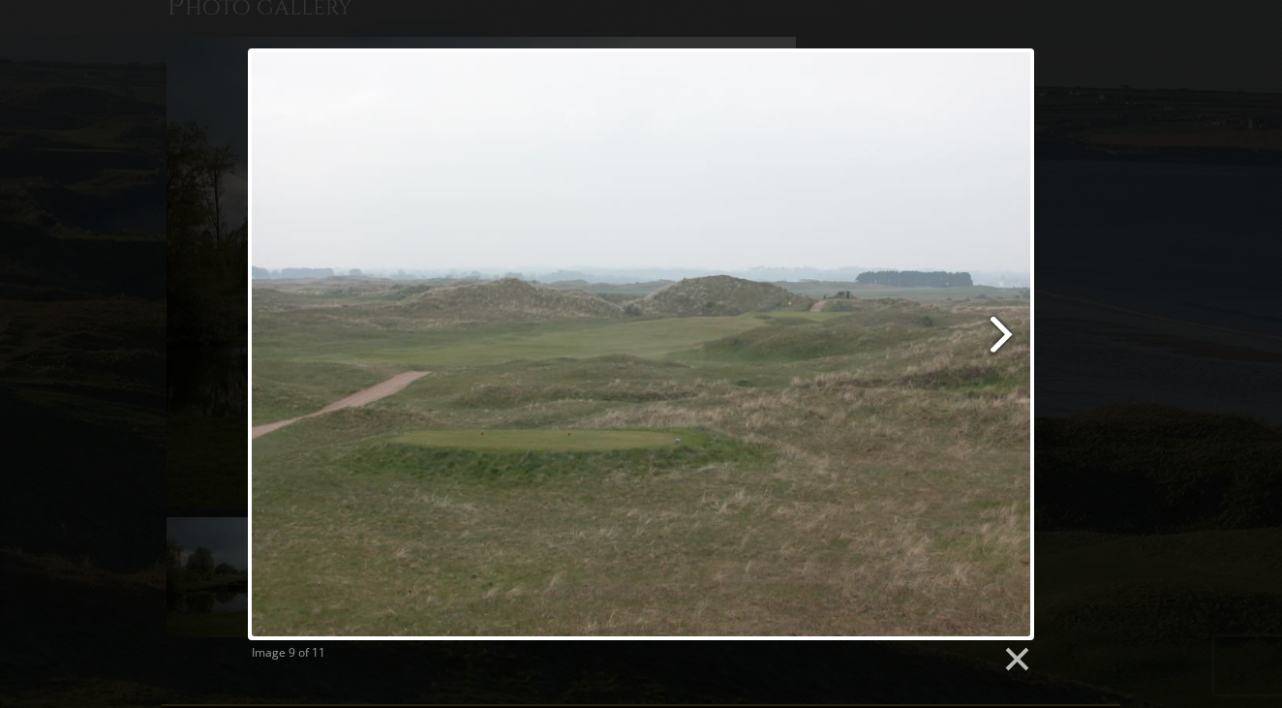
click at [990, 343] on link at bounding box center [783, 344] width 504 height 592
